Goal: Communication & Community: Answer question/provide support

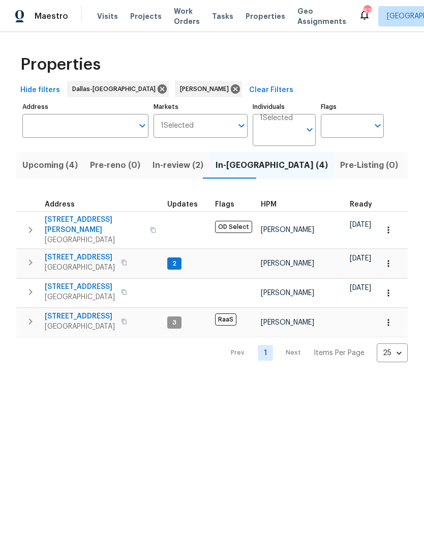
click at [410, 168] on span "Listed (10)" at bounding box center [431, 165] width 43 height 14
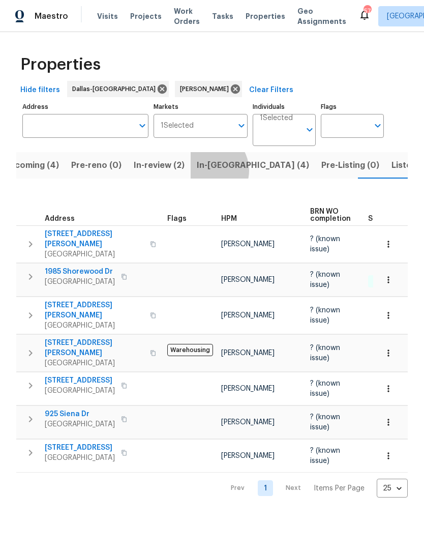
click at [202, 171] on span "In-reno (4)" at bounding box center [253, 165] width 112 height 14
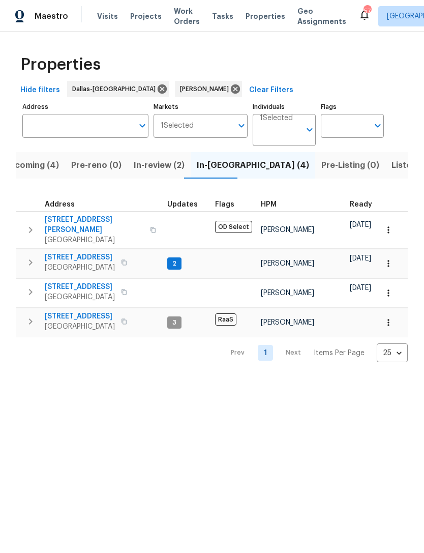
click at [34, 165] on span "Upcoming (4)" at bounding box center [31, 165] width 55 height 14
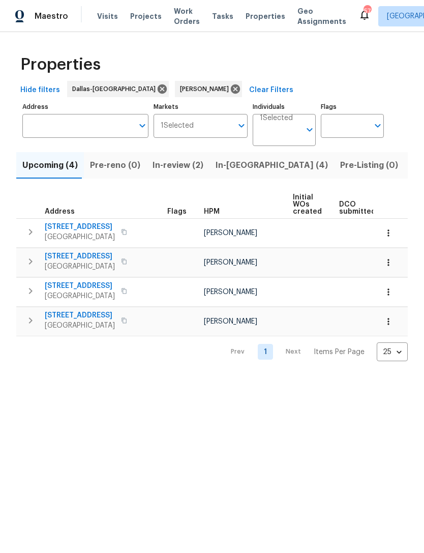
click at [168, 169] on span "In-review (2)" at bounding box center [178, 165] width 51 height 14
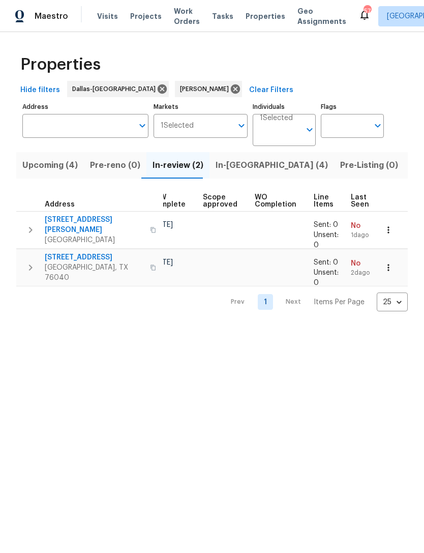
scroll to position [0, 198]
click at [235, 167] on span "In-reno (4)" at bounding box center [272, 165] width 112 height 14
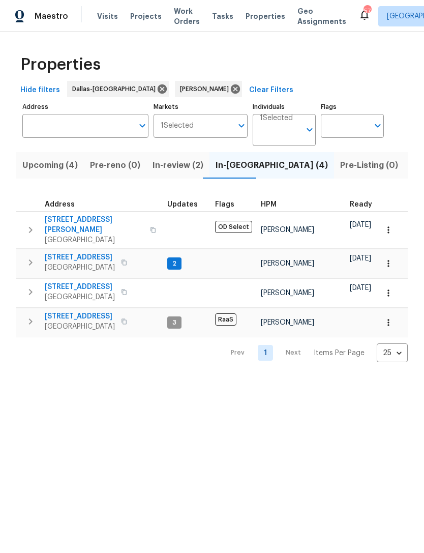
click at [58, 252] on span "3724 Tulip Tree Dr" at bounding box center [80, 257] width 70 height 10
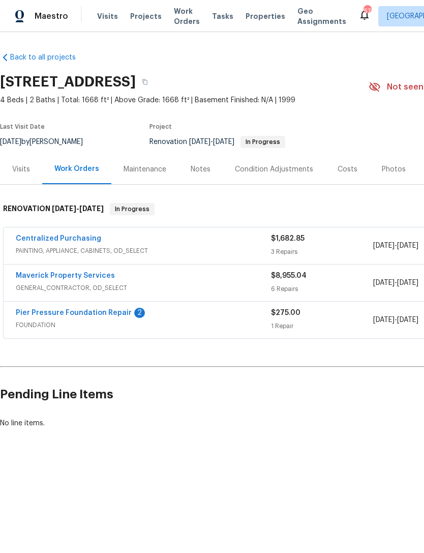
click at [200, 170] on div "Notes" at bounding box center [201, 169] width 20 height 10
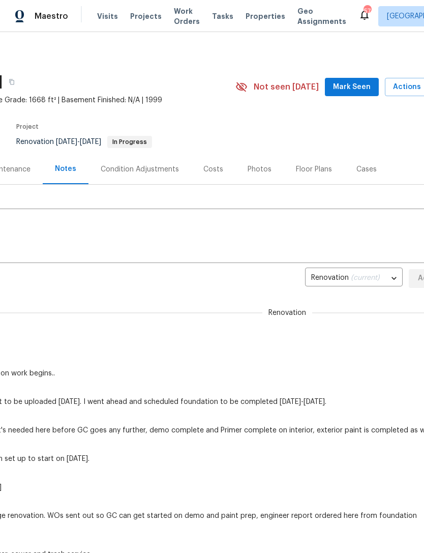
scroll to position [0, 133]
click at [356, 88] on span "Mark Seen" at bounding box center [353, 87] width 38 height 13
click at [302, 230] on textarea at bounding box center [154, 237] width 562 height 36
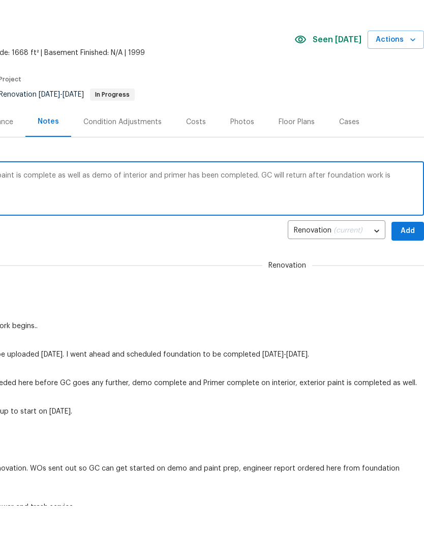
scroll to position [0, 151]
type textarea "Foundation work to begin [DATE]. Exterior paint is complete as well as demo of …"
click at [406, 272] on span "Add" at bounding box center [408, 278] width 16 height 13
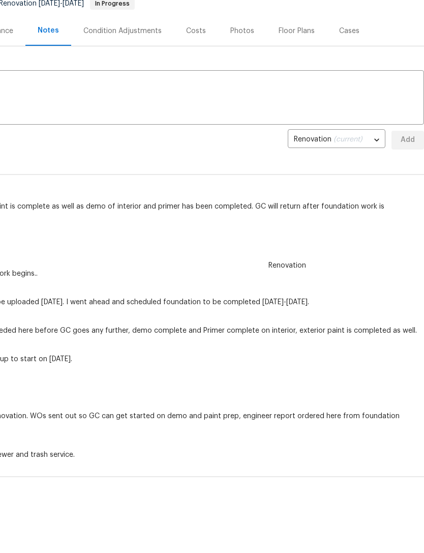
scroll to position [92, 151]
